Goal: Transaction & Acquisition: Subscribe to service/newsletter

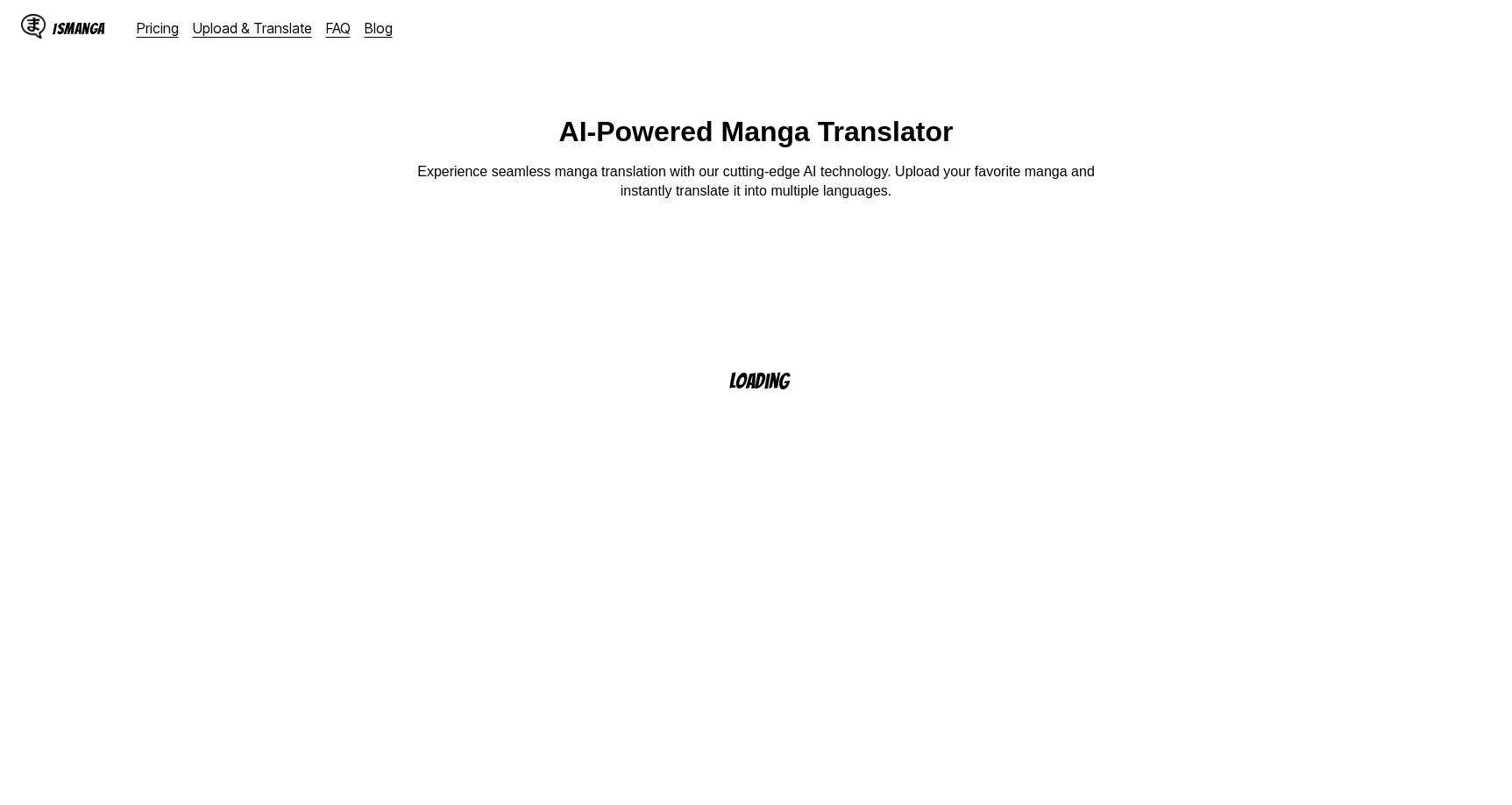
click at [163, 32] on link "Pricing" at bounding box center [158, 28] width 42 height 18
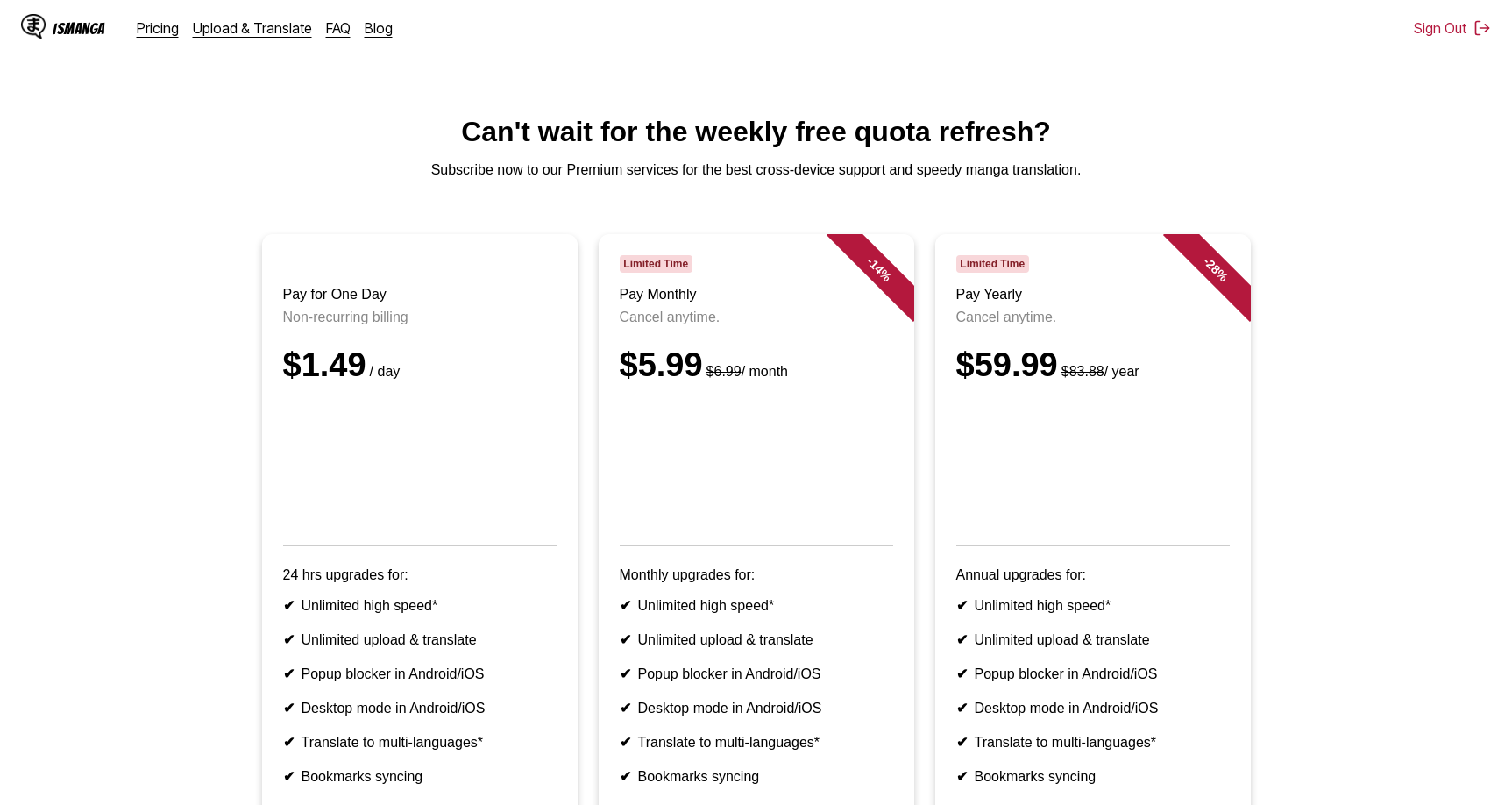
click at [577, 176] on p "Subscribe now to our Premium services for the best cross-device support and spe…" at bounding box center [756, 170] width 1484 height 16
drag, startPoint x: 1064, startPoint y: 374, endPoint x: 942, endPoint y: 379, distance: 122.1
click at [942, 379] on article "- 28 % Limited Time Pay Yearly Cancel anytime. $59.99 $83.88 / year Annual upgr…" at bounding box center [1092, 546] width 315 height 623
copy div "$59.99"
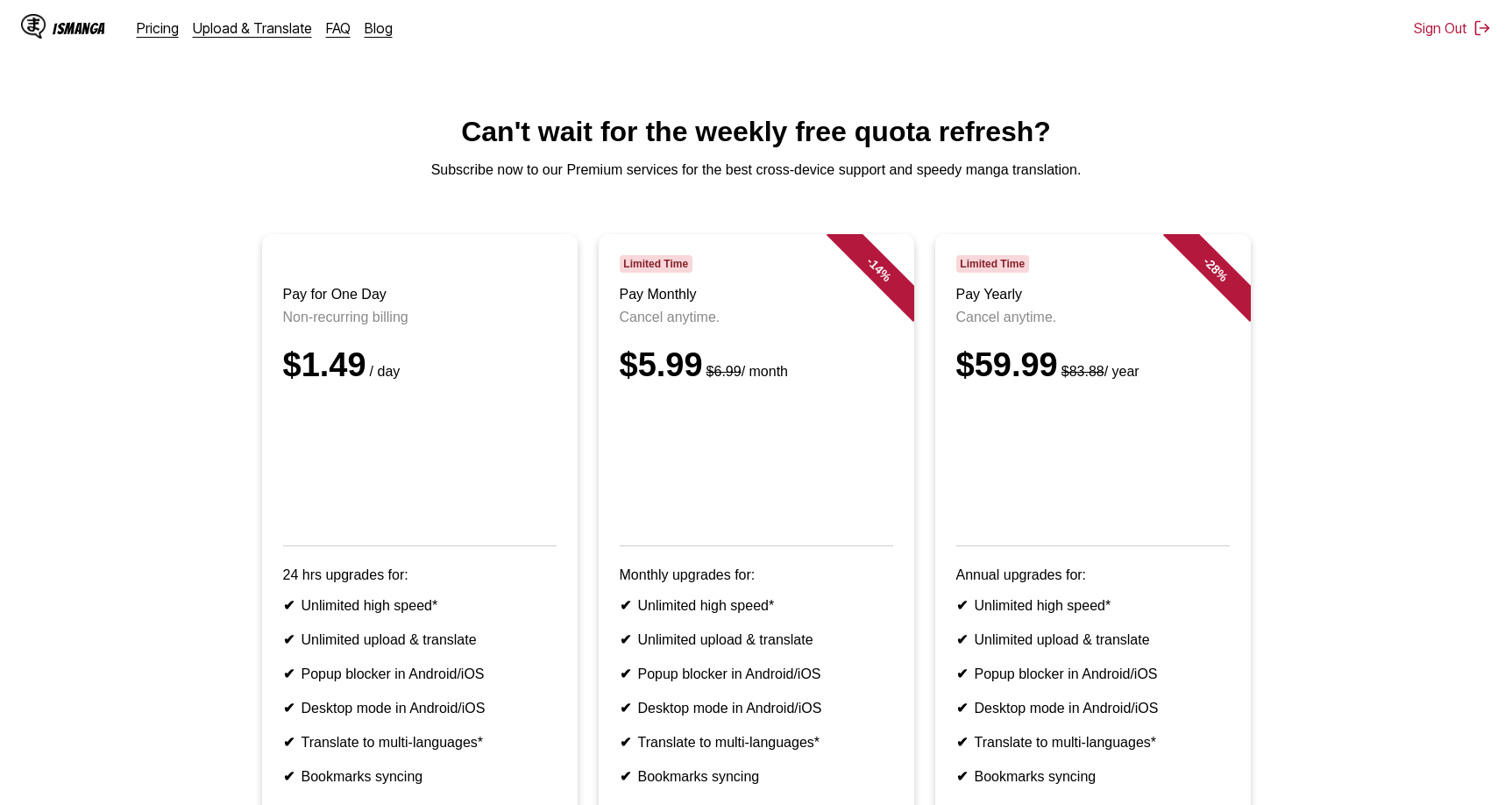
click at [1131, 297] on h3 "Pay Yearly" at bounding box center [1093, 295] width 274 height 16
